Goal: Task Accomplishment & Management: Manage account settings

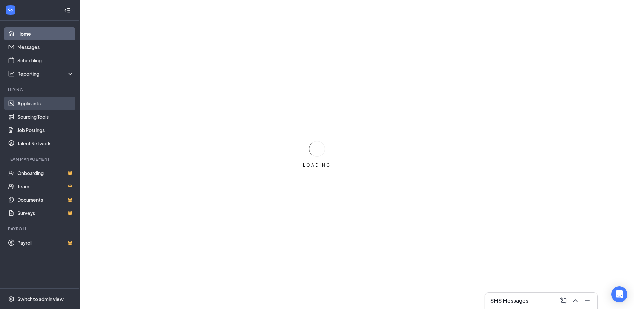
click at [33, 102] on link "Applicants" at bounding box center [45, 103] width 57 height 13
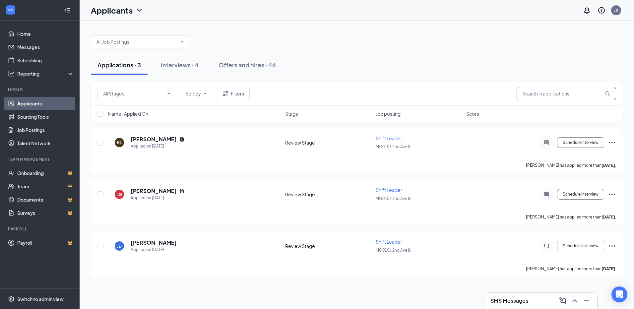
click at [550, 97] on input "text" at bounding box center [565, 93] width 99 height 13
type input "[PERSON_NAME]"
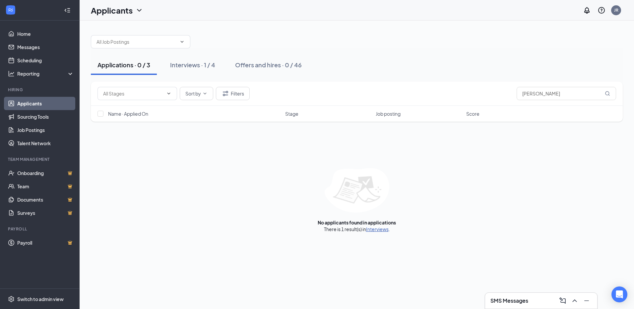
click at [371, 231] on link "Interviews" at bounding box center [377, 229] width 23 height 6
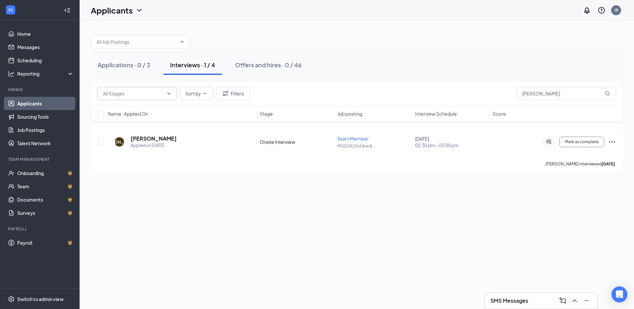
click at [171, 94] on span at bounding box center [137, 93] width 80 height 13
click at [206, 91] on icon "ChevronDown" at bounding box center [204, 93] width 5 height 5
click at [346, 71] on div "Applications · 0 / 3 Interviews · 1 / 4 Offers and hires · 0 / 46" at bounding box center [356, 65] width 531 height 20
click at [236, 93] on button "Filters" at bounding box center [233, 93] width 34 height 13
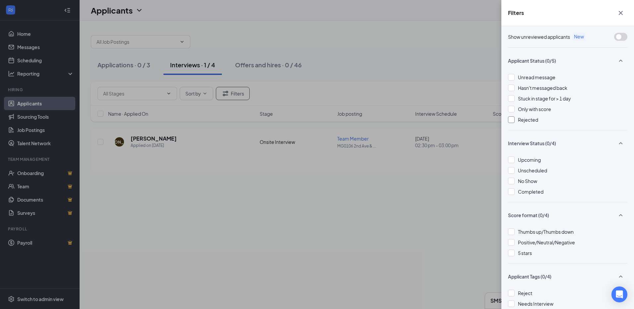
click at [512, 120] on div at bounding box center [511, 119] width 7 height 7
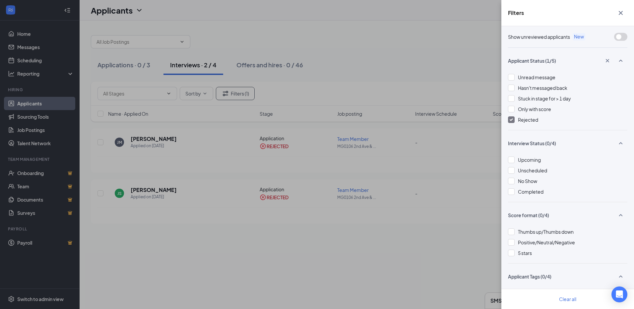
click at [416, 48] on div "Filters Show unreviewed applicants New Applicant Status (1/5) Unread message Ha…" at bounding box center [317, 154] width 634 height 309
click at [622, 15] on icon "Cross" at bounding box center [620, 13] width 8 height 8
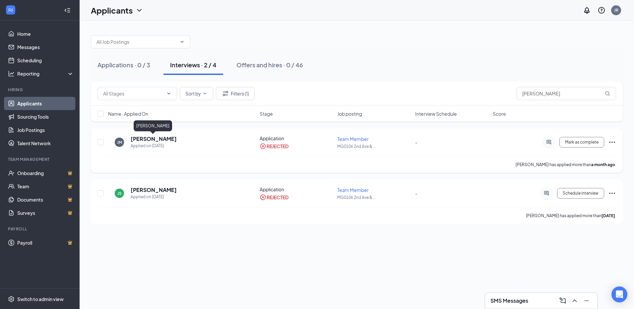
click at [143, 140] on h5 "[PERSON_NAME]" at bounding box center [154, 138] width 46 height 7
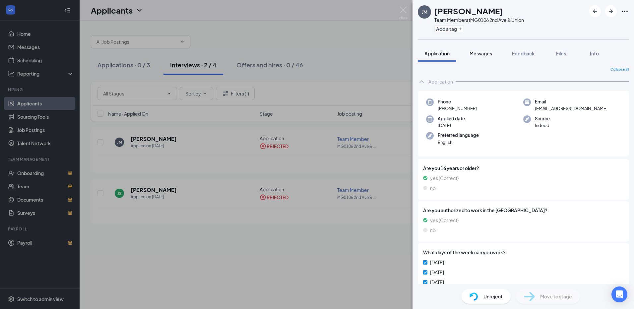
click at [481, 56] on span "Messages" at bounding box center [480, 53] width 23 height 6
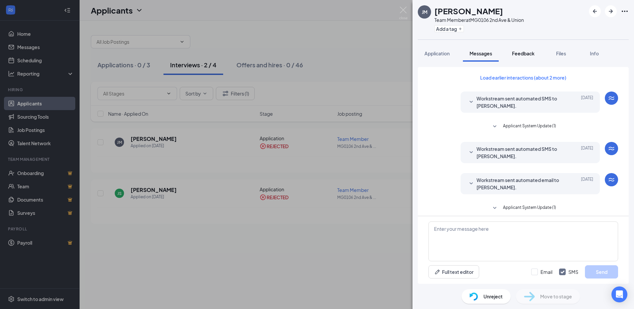
click at [525, 53] on span "Feedback" at bounding box center [523, 53] width 23 height 6
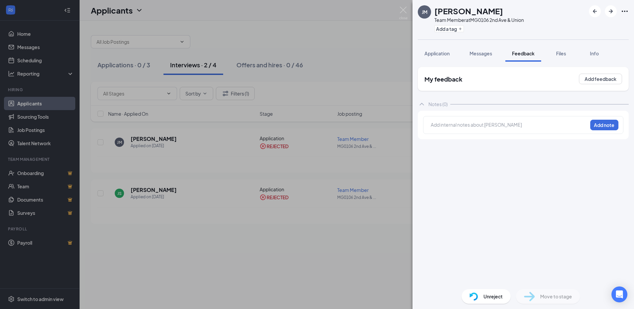
drag, startPoint x: 598, startPoint y: 54, endPoint x: 633, endPoint y: 125, distance: 79.1
click at [598, 54] on span "Info" at bounding box center [593, 53] width 9 height 6
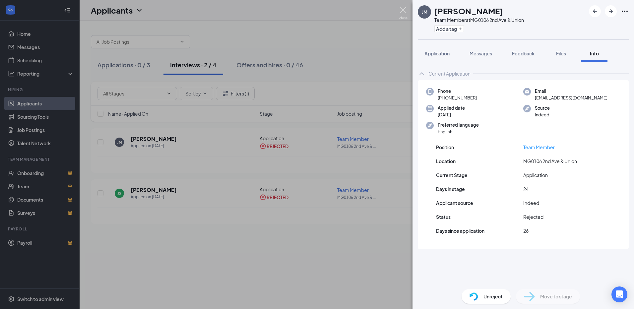
click at [403, 14] on img at bounding box center [403, 13] width 8 height 13
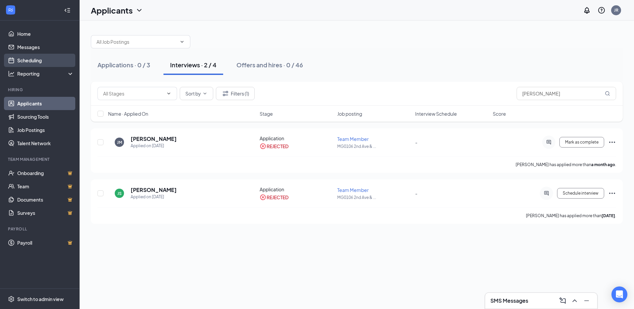
click at [25, 60] on link "Scheduling" at bounding box center [45, 60] width 57 height 13
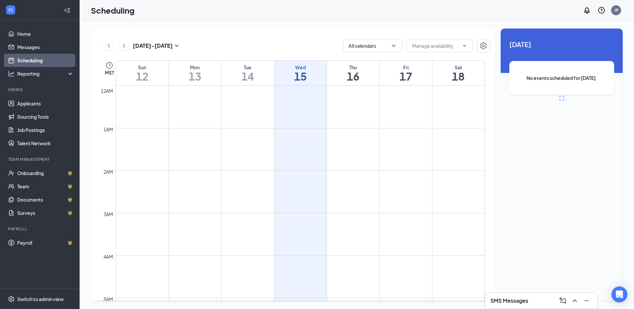
click at [574, 302] on icon "ChevronUp" at bounding box center [574, 301] width 8 height 8
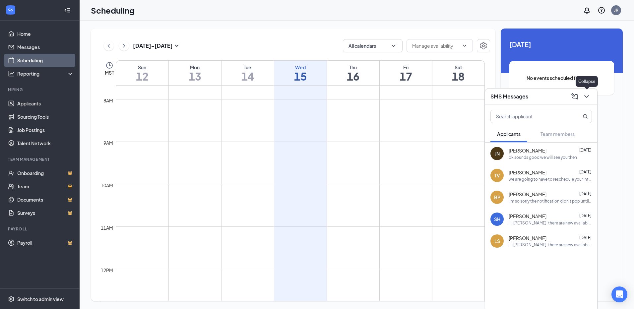
click at [585, 96] on icon "ChevronDown" at bounding box center [586, 96] width 8 height 8
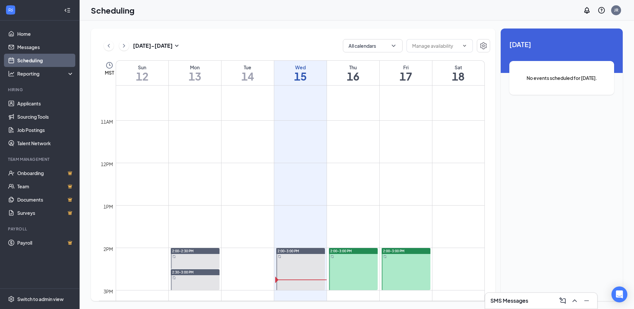
scroll to position [428, 0]
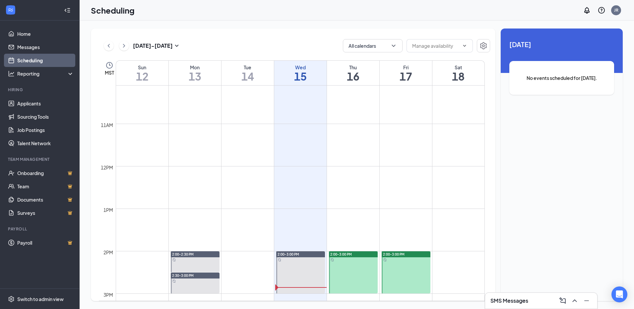
drag, startPoint x: 525, startPoint y: 0, endPoint x: 401, endPoint y: 17, distance: 125.1
click at [401, 17] on div "Scheduling JR" at bounding box center [357, 10] width 554 height 21
